Goal: Check status: Check status

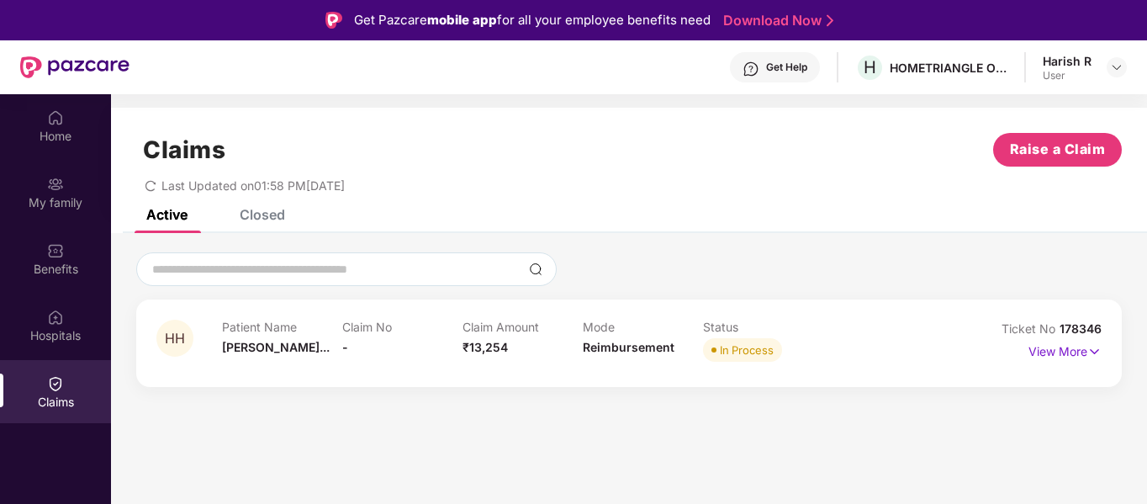
click at [713, 70] on div "Get Help H HOMETRIANGLE ONLINE SERVICES PRIVATE LIMITED Harish R User" at bounding box center [629, 67] width 998 height 54
click at [1080, 356] on p "View More" at bounding box center [1065, 349] width 73 height 23
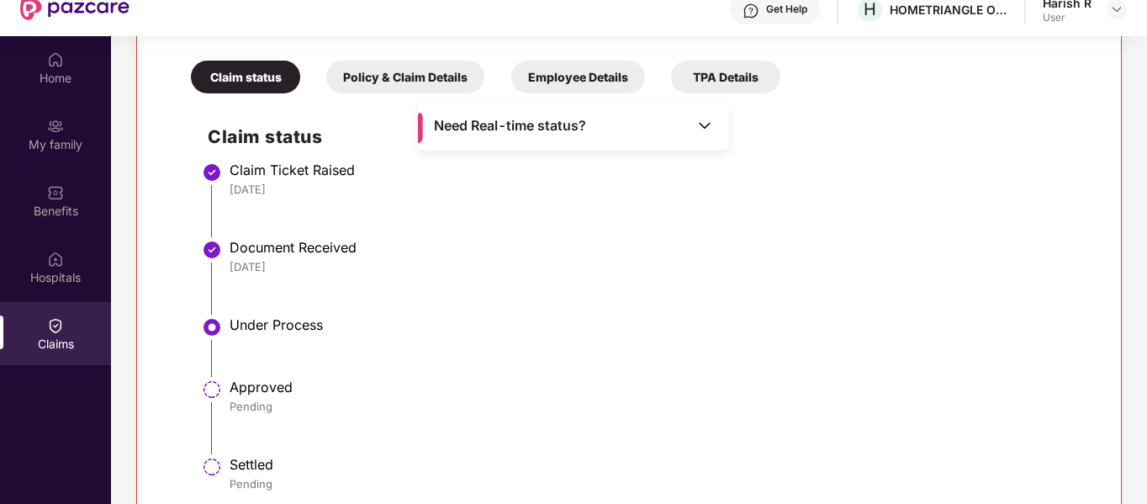
scroll to position [59, 0]
click at [702, 125] on img at bounding box center [705, 125] width 17 height 17
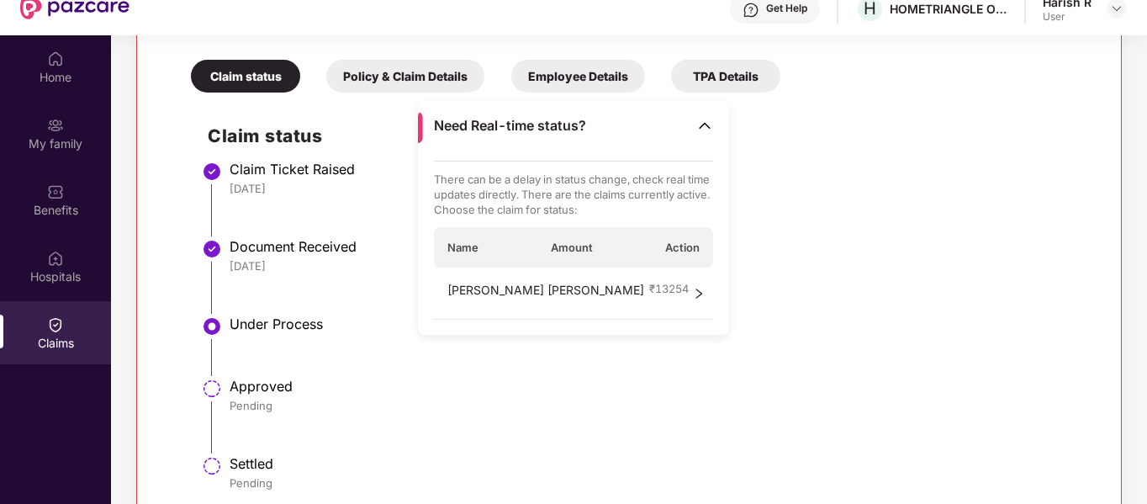
click at [699, 288] on icon "right" at bounding box center [699, 294] width 12 height 12
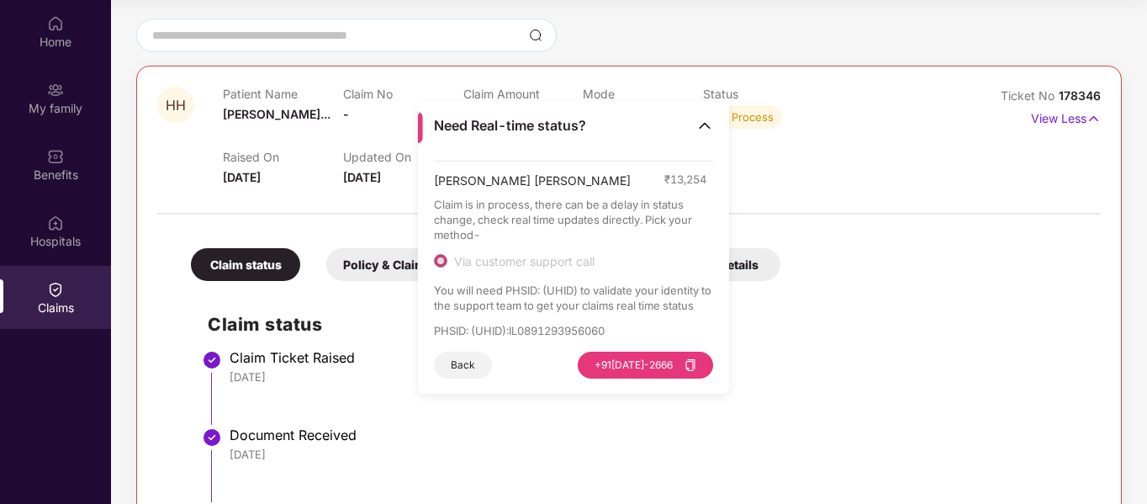
scroll to position [139, 0]
click at [469, 362] on button "Back" at bounding box center [463, 365] width 58 height 27
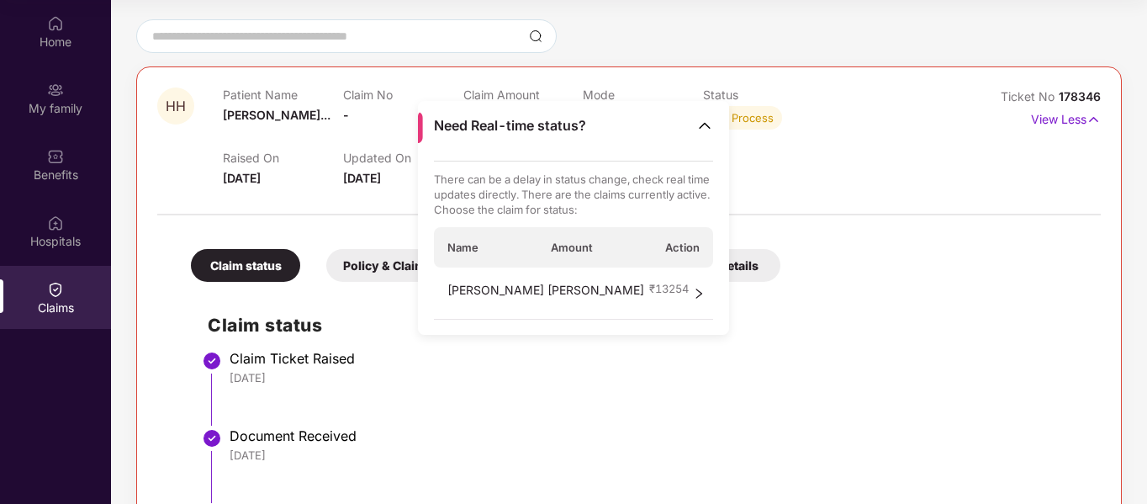
click at [350, 205] on div at bounding box center [629, 205] width 944 height 35
click at [667, 355] on div "Claim Ticket Raised" at bounding box center [657, 358] width 855 height 17
click at [704, 124] on img at bounding box center [705, 125] width 17 height 17
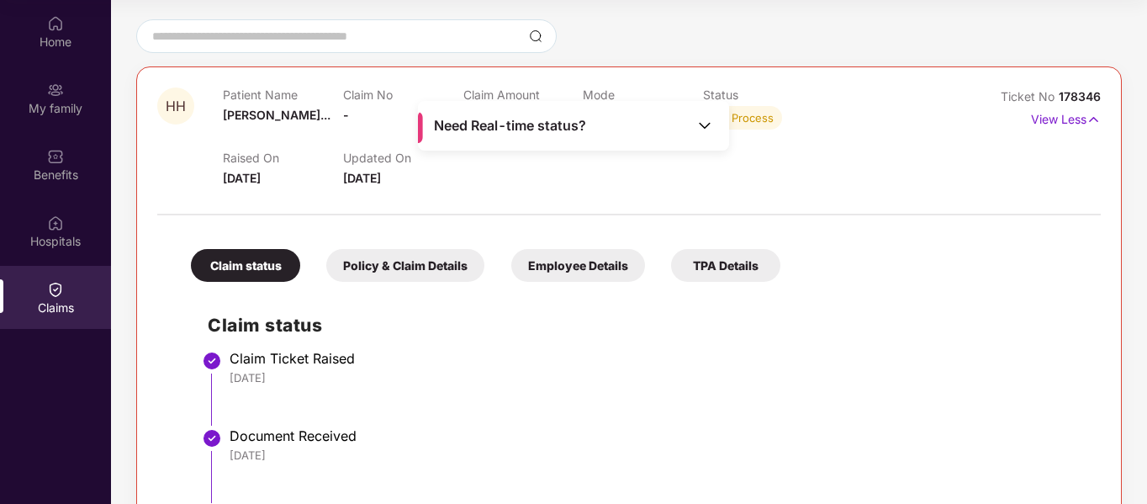
click at [421, 275] on div "Policy & Claim Details" at bounding box center [405, 265] width 158 height 33
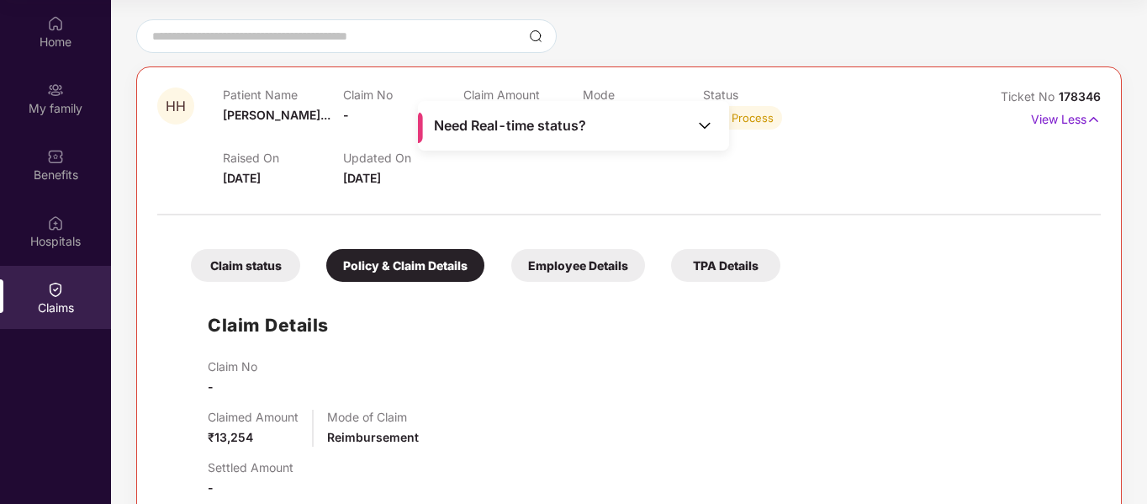
click at [214, 273] on div "Claim status" at bounding box center [245, 265] width 109 height 33
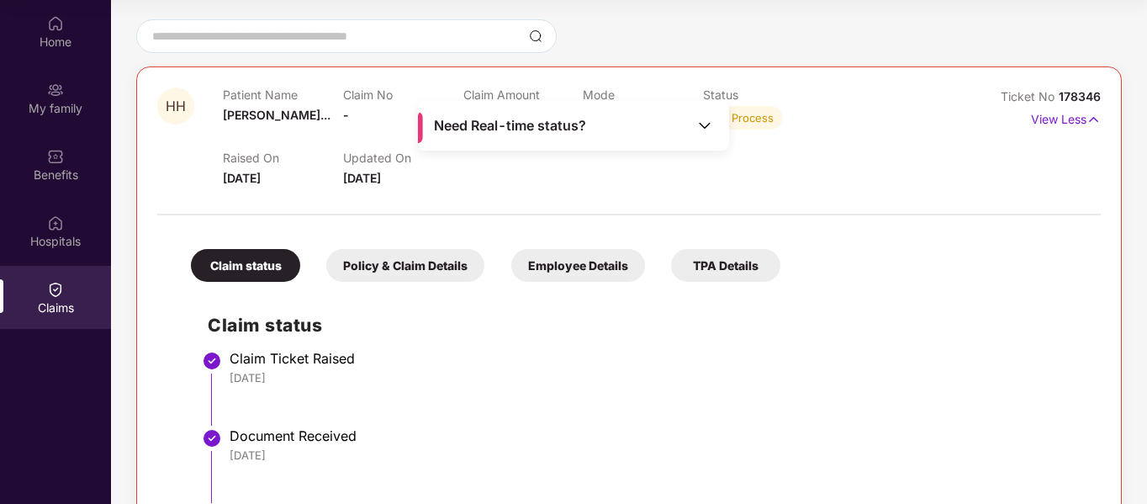
click at [568, 195] on div at bounding box center [629, 205] width 944 height 35
